Goal: Task Accomplishment & Management: Use online tool/utility

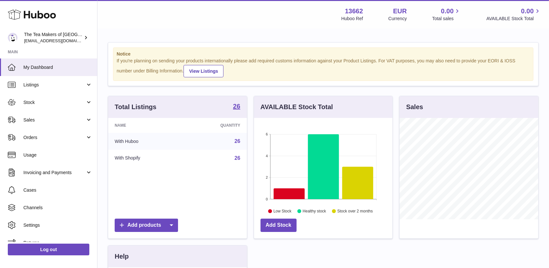
scroll to position [101, 139]
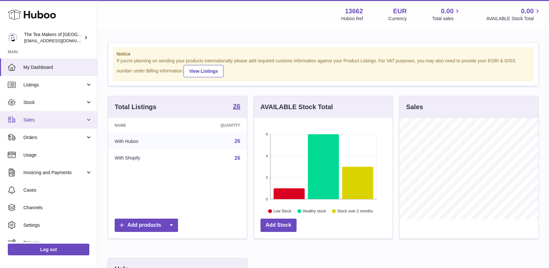
click at [35, 121] on span "Sales" at bounding box center [54, 120] width 62 height 6
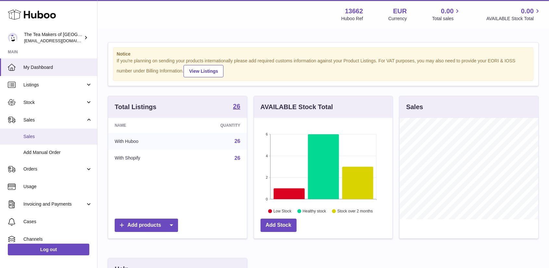
click at [34, 137] on span "Sales" at bounding box center [57, 137] width 69 height 6
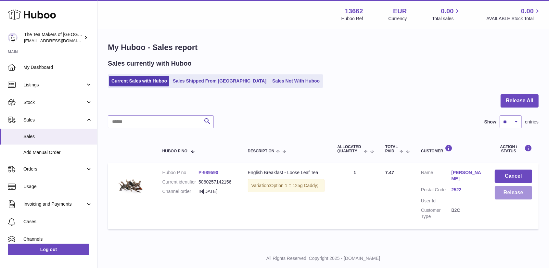
click at [519, 195] on button "Release" at bounding box center [513, 192] width 37 height 13
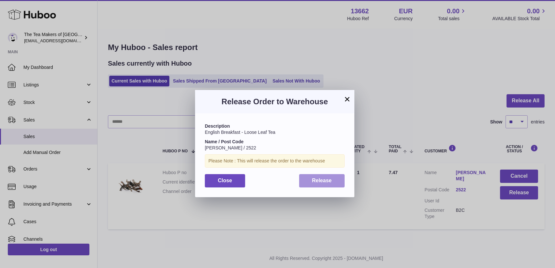
click at [324, 179] on span "Release" at bounding box center [322, 181] width 20 height 6
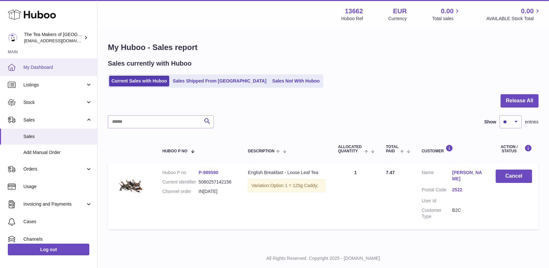
click at [47, 66] on span "My Dashboard" at bounding box center [57, 67] width 69 height 6
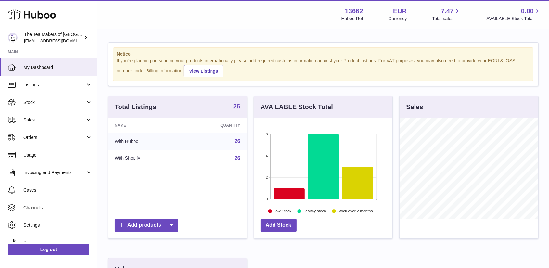
scroll to position [101, 139]
